Goal: Transaction & Acquisition: Book appointment/travel/reservation

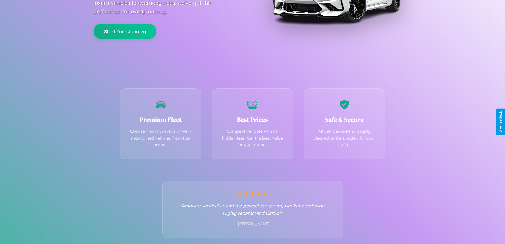
scroll to position [104, 0]
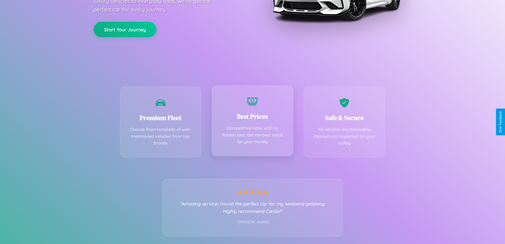
click at [252, 122] on div "Best Prices Competitive rates with no hidden fees. Get the best value for your …" at bounding box center [252, 120] width 81 height 71
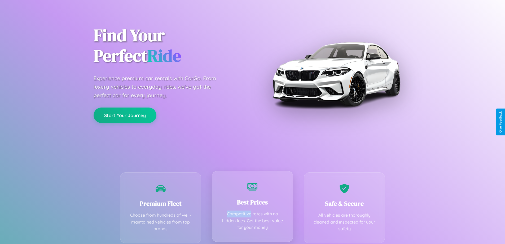
scroll to position [0, 0]
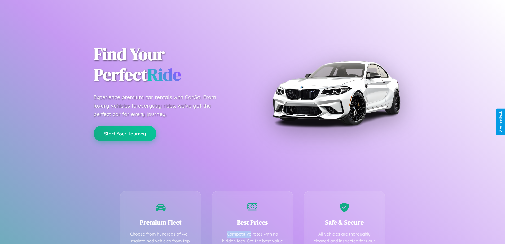
click at [125, 133] on button "Start Your Journey" at bounding box center [125, 133] width 63 height 15
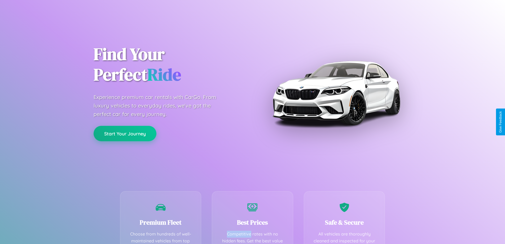
click at [125, 133] on button "Start Your Journey" at bounding box center [125, 133] width 63 height 15
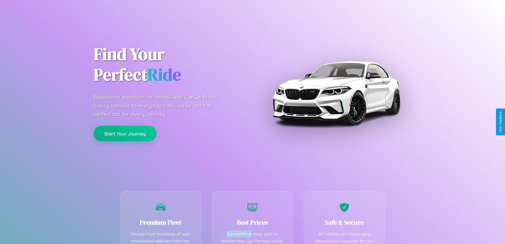
click at [125, 133] on button "Start Your Journey" at bounding box center [125, 133] width 63 height 15
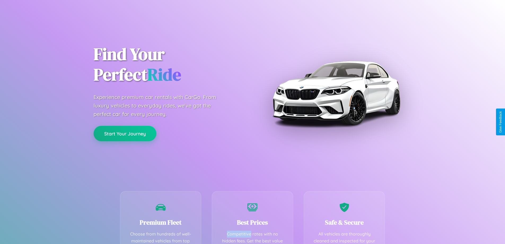
click at [125, 133] on button "Start Your Journey" at bounding box center [125, 133] width 63 height 15
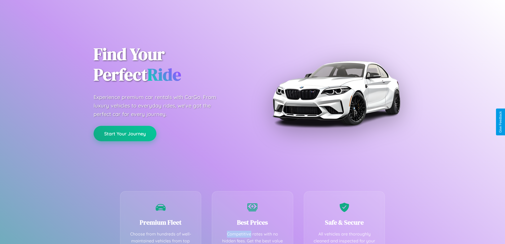
click at [125, 133] on button "Start Your Journey" at bounding box center [125, 133] width 63 height 15
